Goal: Find specific page/section: Find specific page/section

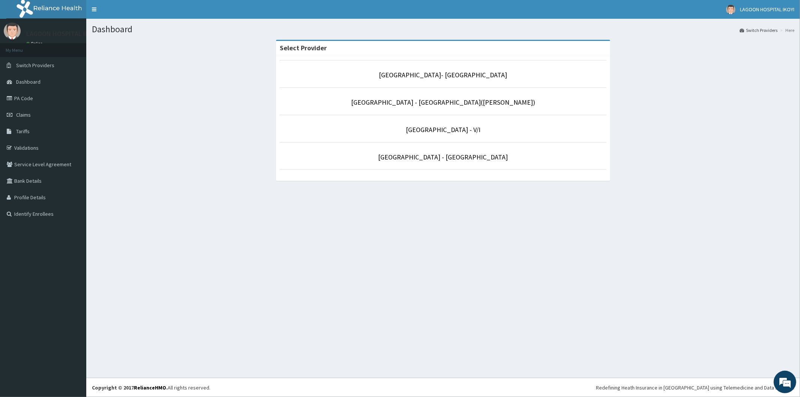
click at [458, 80] on p "[GEOGRAPHIC_DATA]- [GEOGRAPHIC_DATA]" at bounding box center [443, 75] width 327 height 10
click at [449, 75] on link "[GEOGRAPHIC_DATA]- [GEOGRAPHIC_DATA]" at bounding box center [443, 75] width 128 height 9
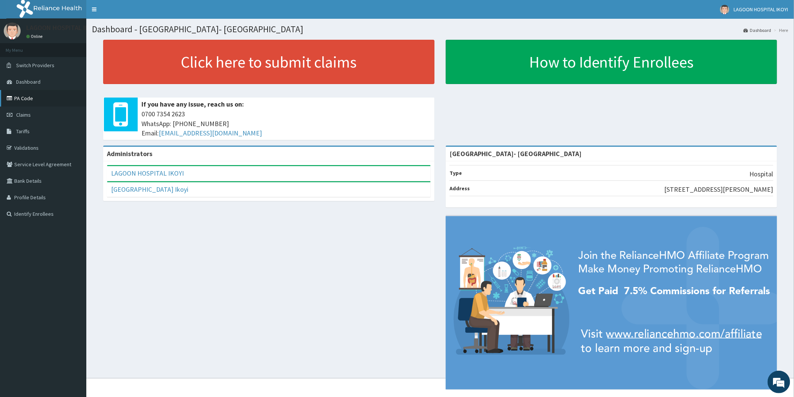
click at [22, 99] on link "PA Code" at bounding box center [43, 98] width 86 height 17
